Goal: Information Seeking & Learning: Learn about a topic

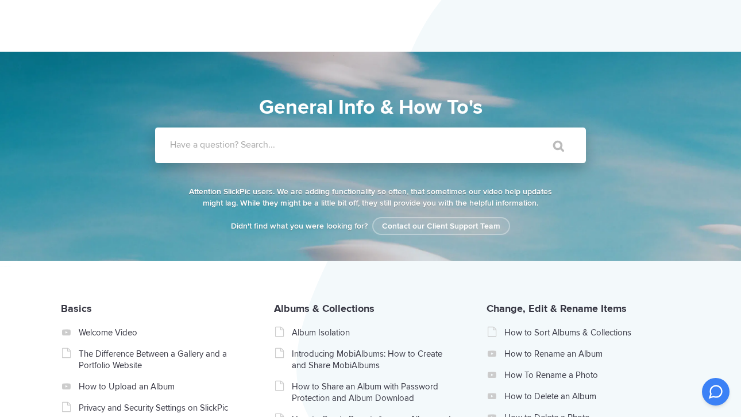
click at [386, 169] on div "General Info & How To's General Info & How To's Didn't find what you were looki…" at bounding box center [370, 168] width 620 height 152
click at [324, 140] on label "Have a question? Search..." at bounding box center [385, 144] width 431 height 11
click at [324, 140] on input "Have a question? Search..." at bounding box center [347, 145] width 384 height 36
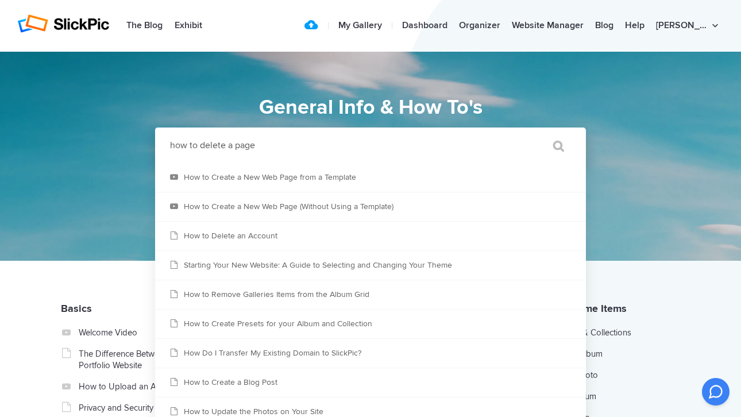
type input "how to delete a page"
click at [553, 146] on input "" at bounding box center [553, 146] width 48 height 28
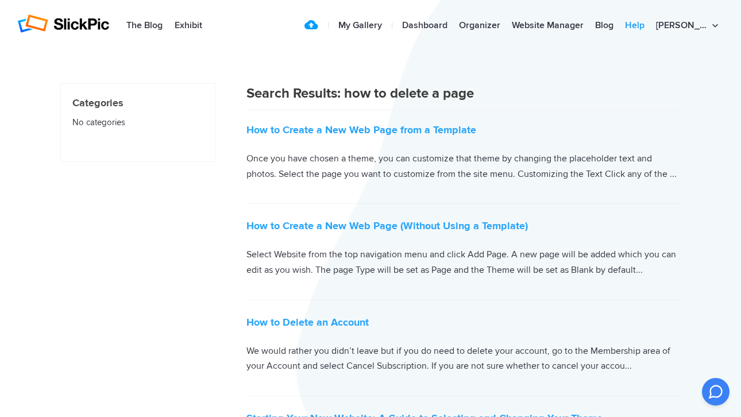
click at [650, 20] on link "Help" at bounding box center [634, 25] width 31 height 23
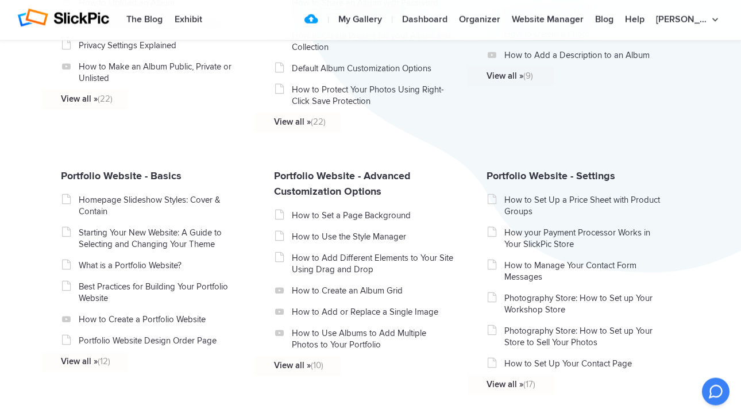
scroll to position [385, 0]
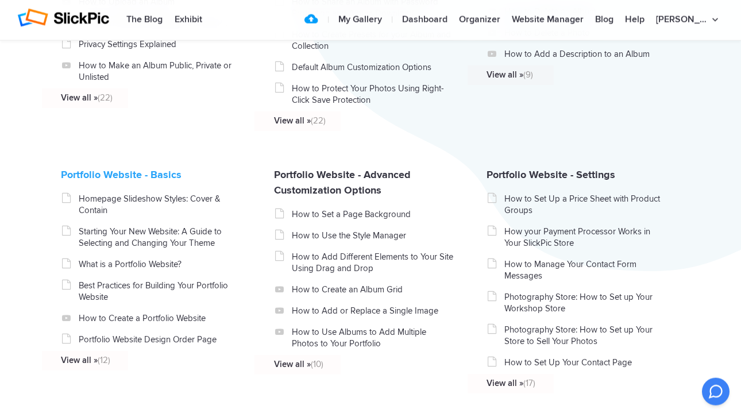
click at [81, 181] on link "Portfolio Website - Basics" at bounding box center [121, 174] width 121 height 13
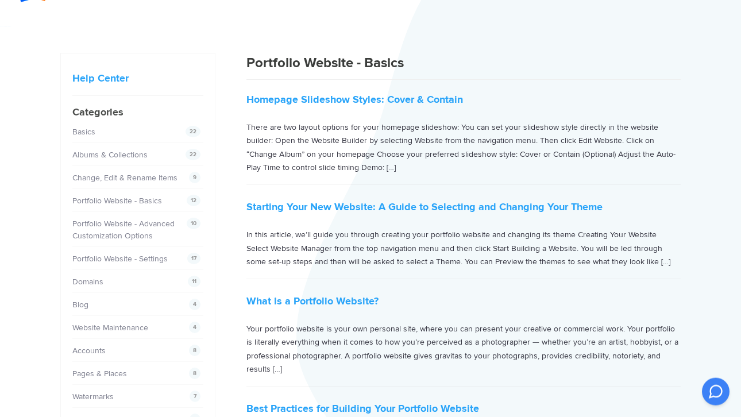
scroll to position [32, 0]
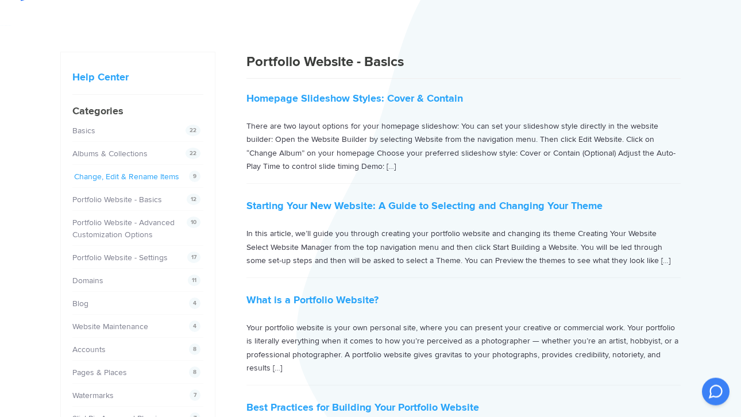
click at [114, 176] on link "Change, Edit & Rename Items" at bounding box center [126, 177] width 105 height 10
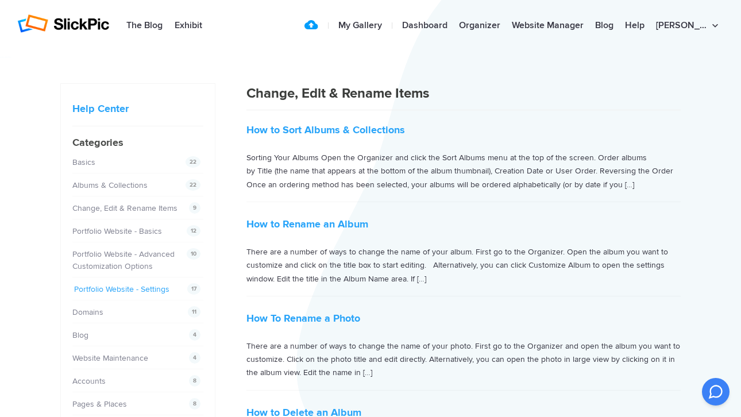
click at [113, 292] on link "Portfolio Website - Settings" at bounding box center [121, 289] width 95 height 10
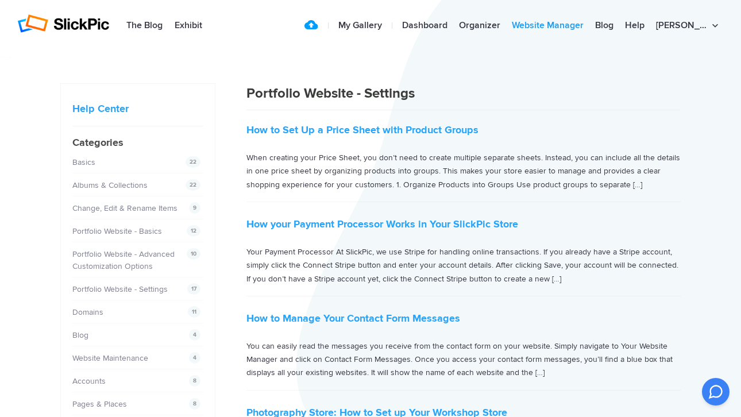
click at [569, 26] on link "Website Manager" at bounding box center [547, 25] width 83 height 23
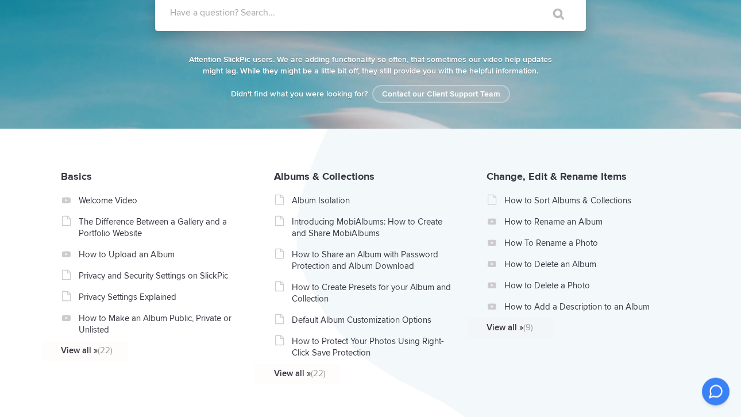
scroll to position [133, 0]
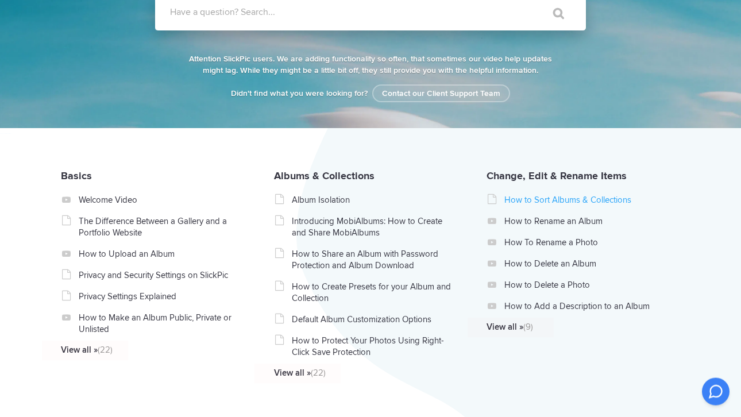
click at [552, 202] on link "How to Sort Albums & Collections" at bounding box center [585, 199] width 163 height 11
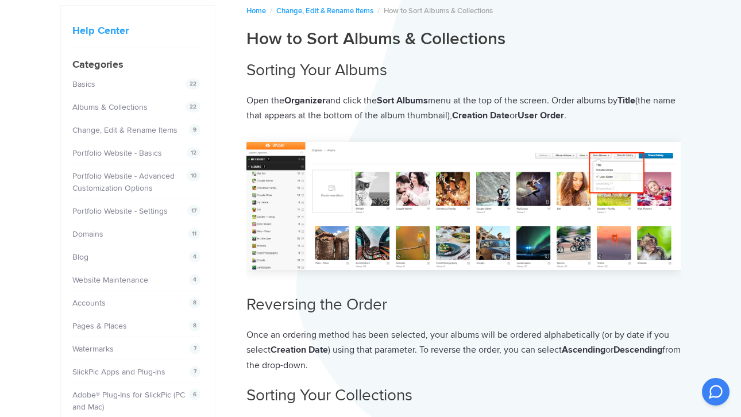
scroll to position [77, 0]
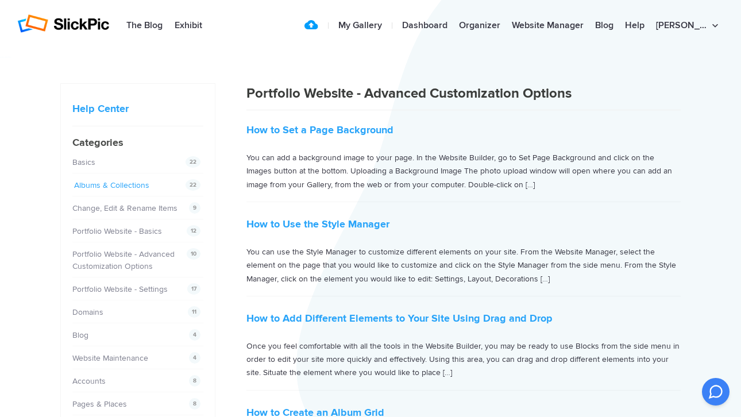
click at [93, 180] on link "Albums & Collections" at bounding box center [111, 185] width 75 height 10
